Goal: Find contact information: Find contact information

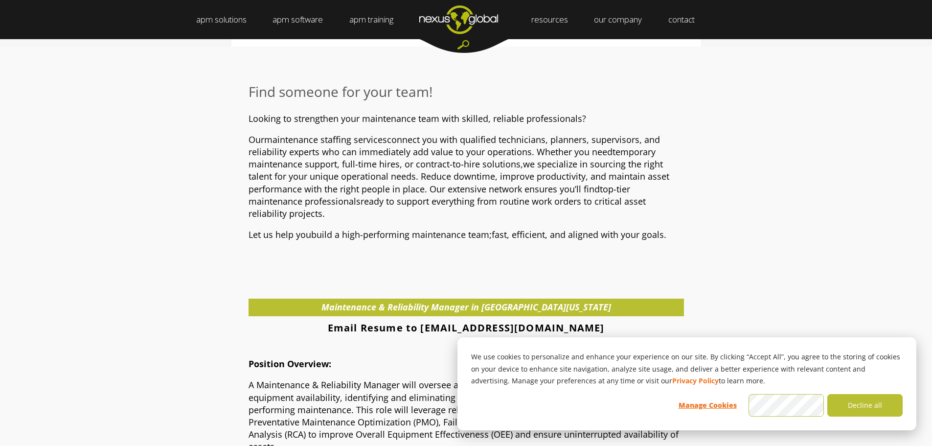
scroll to position [342, 0]
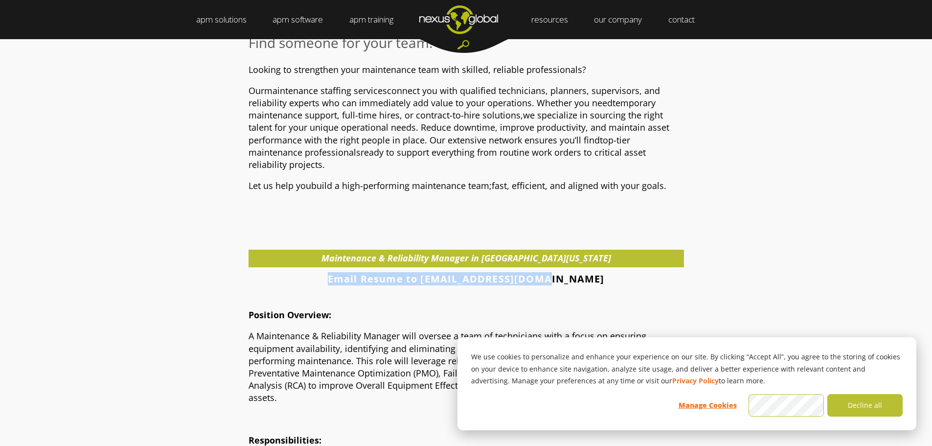
drag, startPoint x: 573, startPoint y: 273, endPoint x: 356, endPoint y: 274, distance: 217.7
click at [356, 274] on h4 "Email Resume to [EMAIL_ADDRESS][DOMAIN_NAME]" at bounding box center [466, 279] width 435 height 12
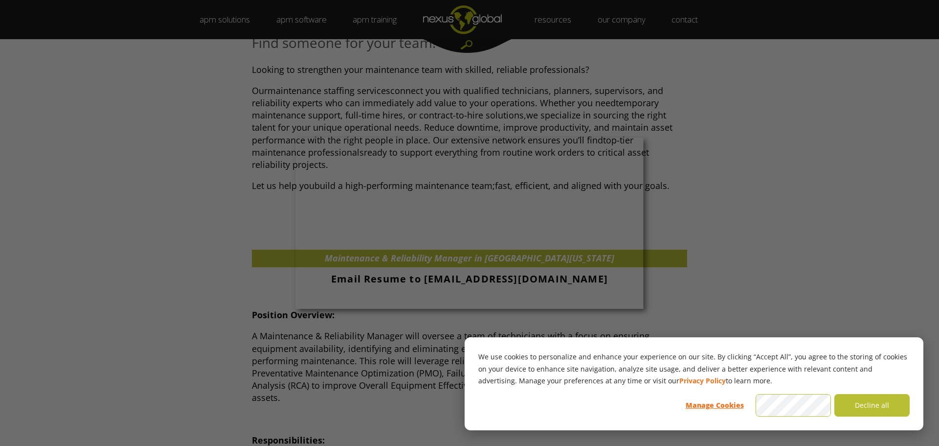
click at [775, 252] on div at bounding box center [474, 225] width 949 height 450
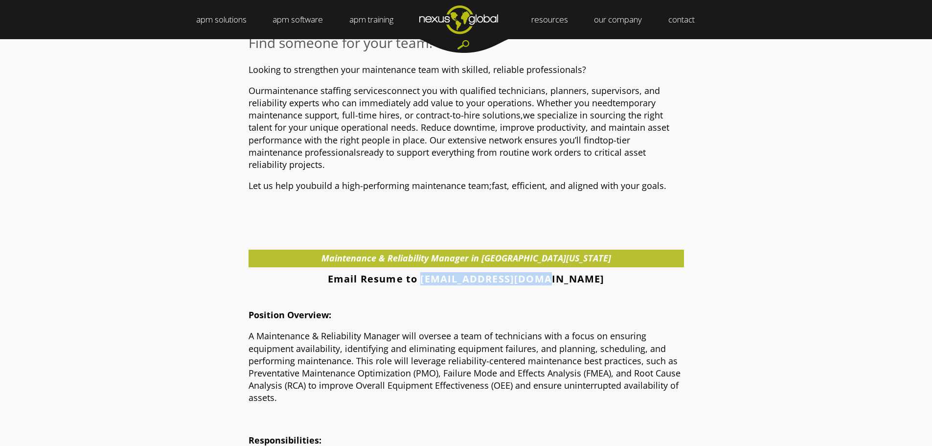
drag, startPoint x: 574, startPoint y: 273, endPoint x: 450, endPoint y: 276, distance: 123.8
click at [450, 276] on h4 "Email Resume to info@nexusglobal.com" at bounding box center [466, 279] width 435 height 12
click at [450, 276] on strong "Email Resume to info@nexusglobal.com" at bounding box center [466, 278] width 277 height 13
click at [620, 288] on p at bounding box center [466, 294] width 435 height 12
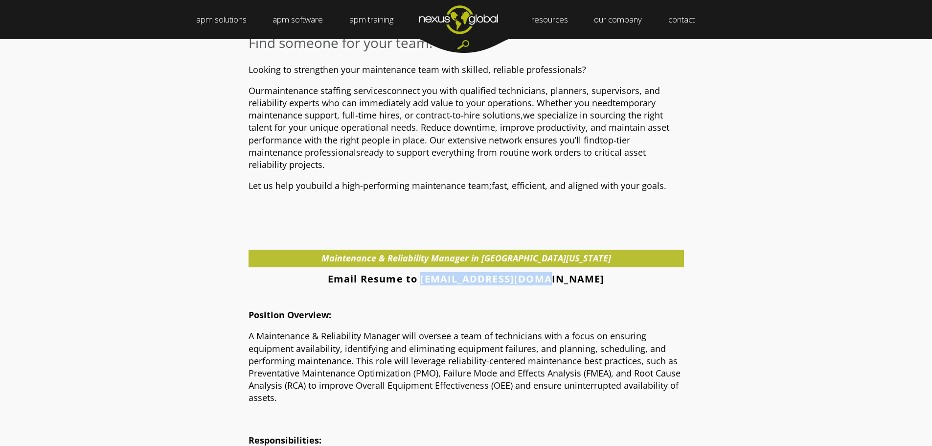
drag, startPoint x: 574, startPoint y: 274, endPoint x: 450, endPoint y: 279, distance: 123.9
click at [450, 279] on h4 "Email Resume to info@nexusglobal.com" at bounding box center [466, 279] width 435 height 12
copy strong "[EMAIL_ADDRESS][DOMAIN_NAME]"
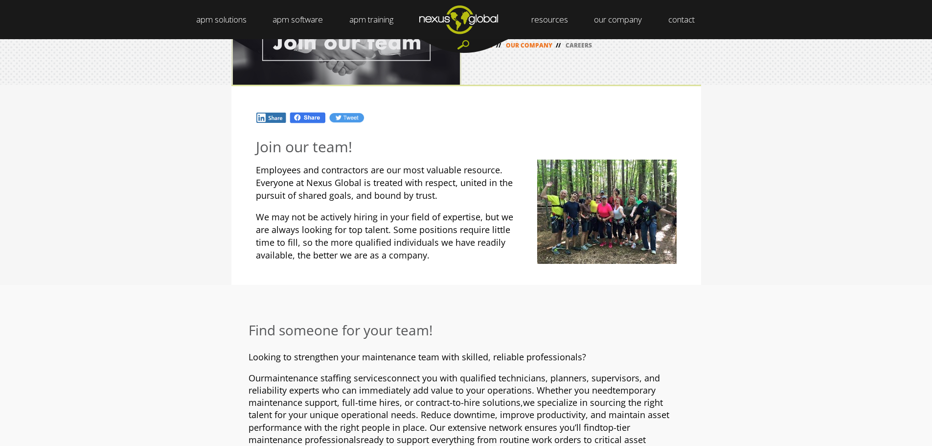
scroll to position [0, 0]
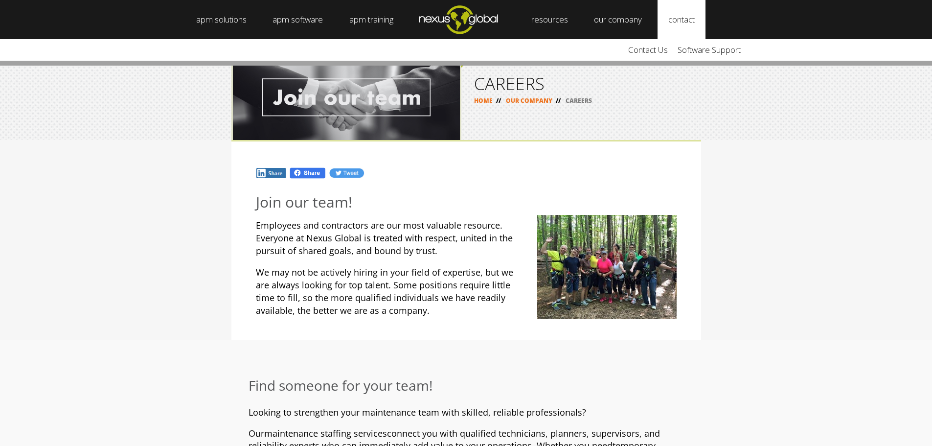
click at [683, 21] on link "contact" at bounding box center [682, 19] width 48 height 39
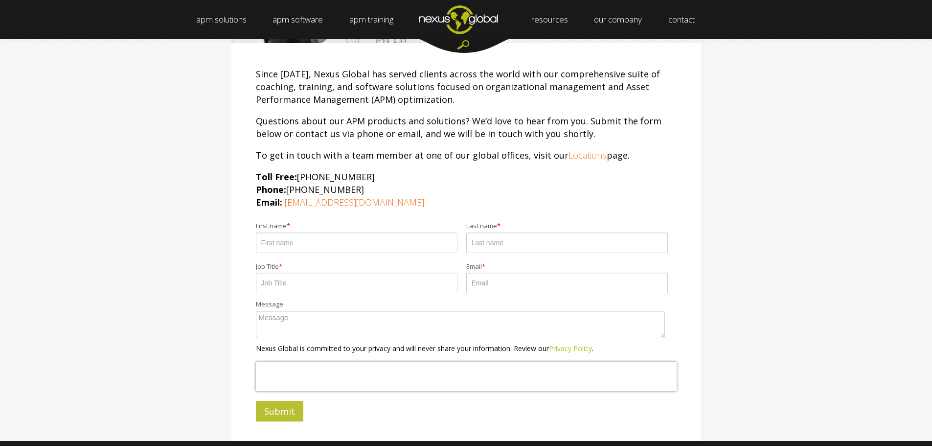
scroll to position [98, 0]
